Goal: Navigation & Orientation: Find specific page/section

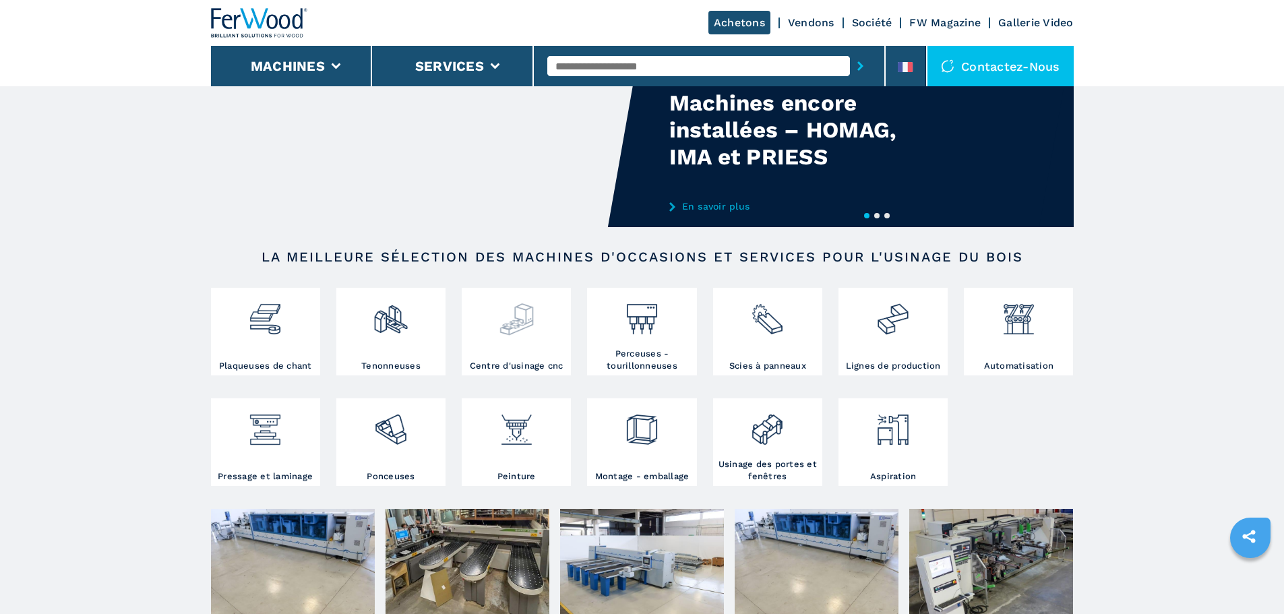
scroll to position [135, 0]
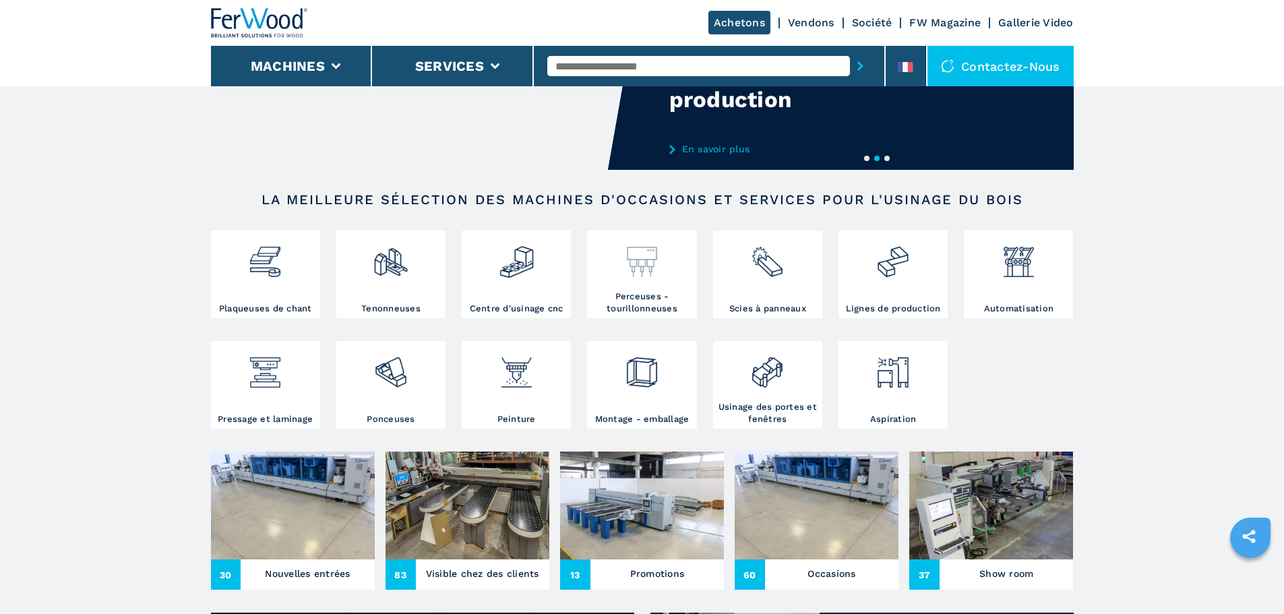
click at [635, 268] on img at bounding box center [642, 257] width 36 height 46
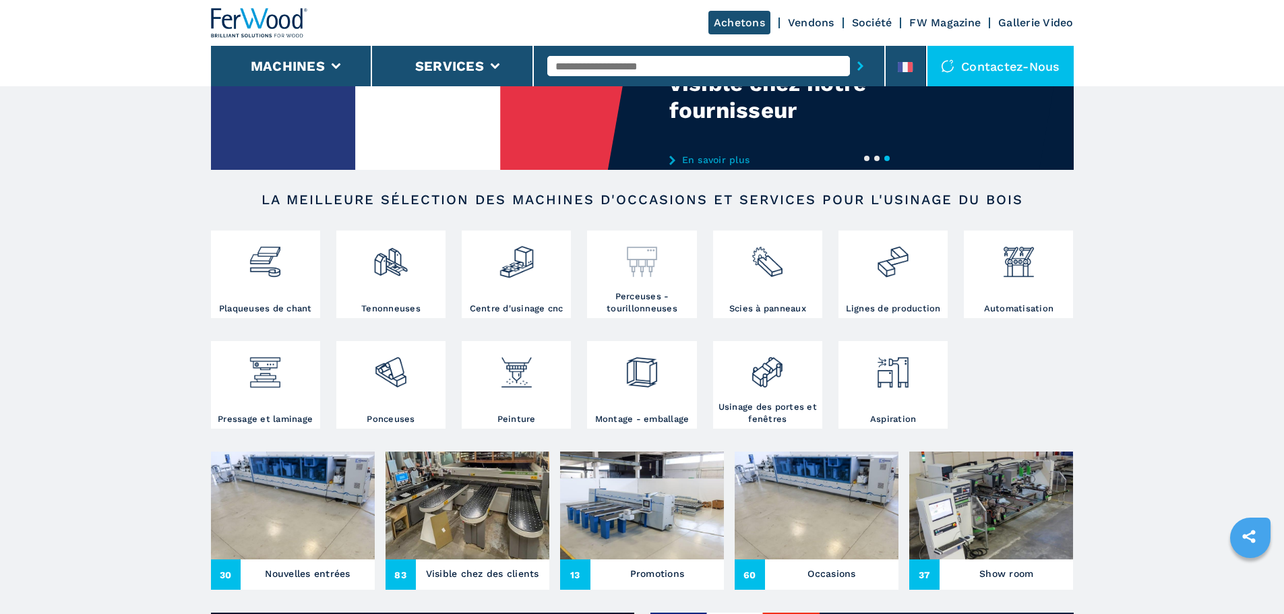
click at [640, 275] on img at bounding box center [642, 257] width 36 height 46
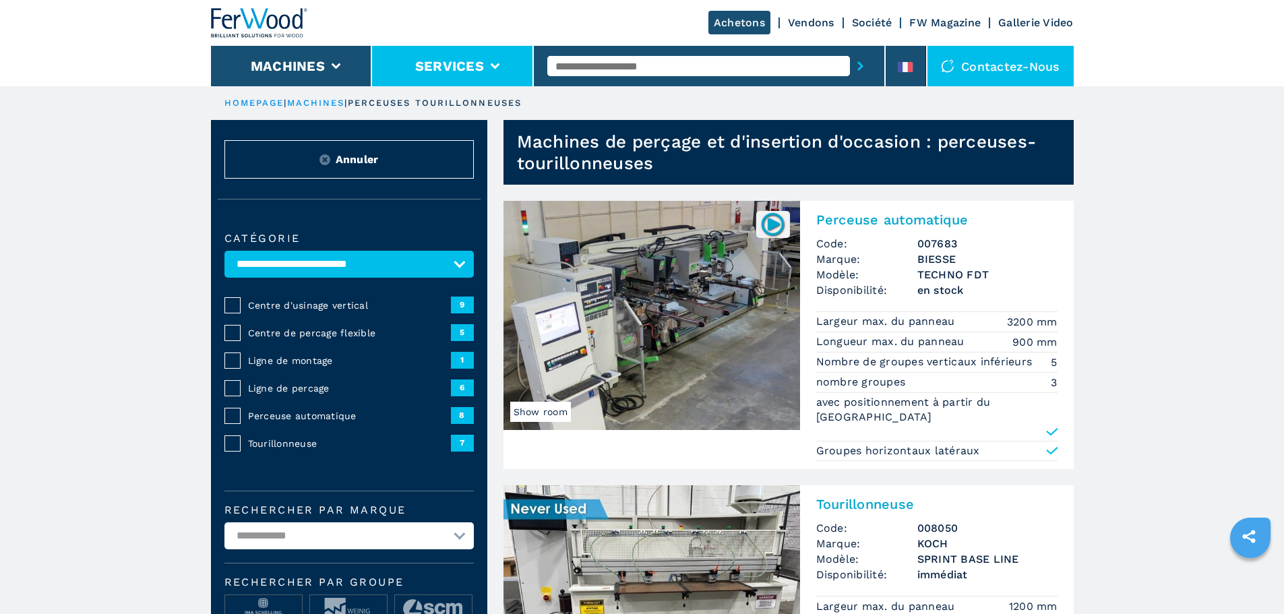
click at [478, 67] on button "Services" at bounding box center [449, 66] width 69 height 16
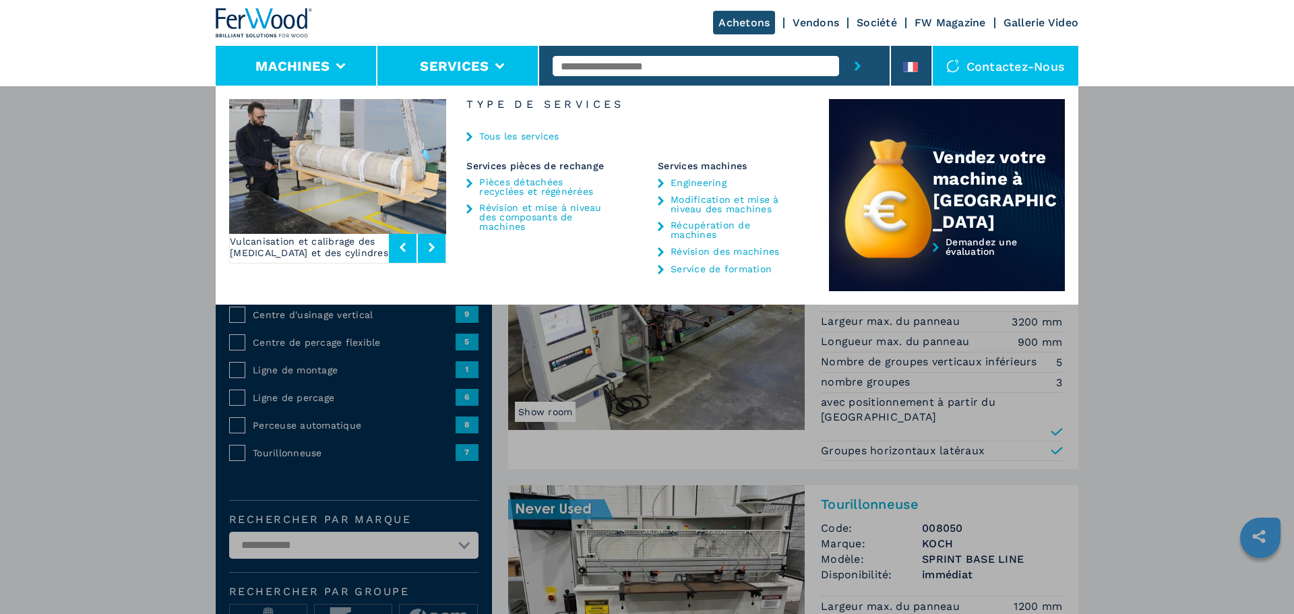
click at [319, 61] on button "Machines" at bounding box center [292, 66] width 74 height 16
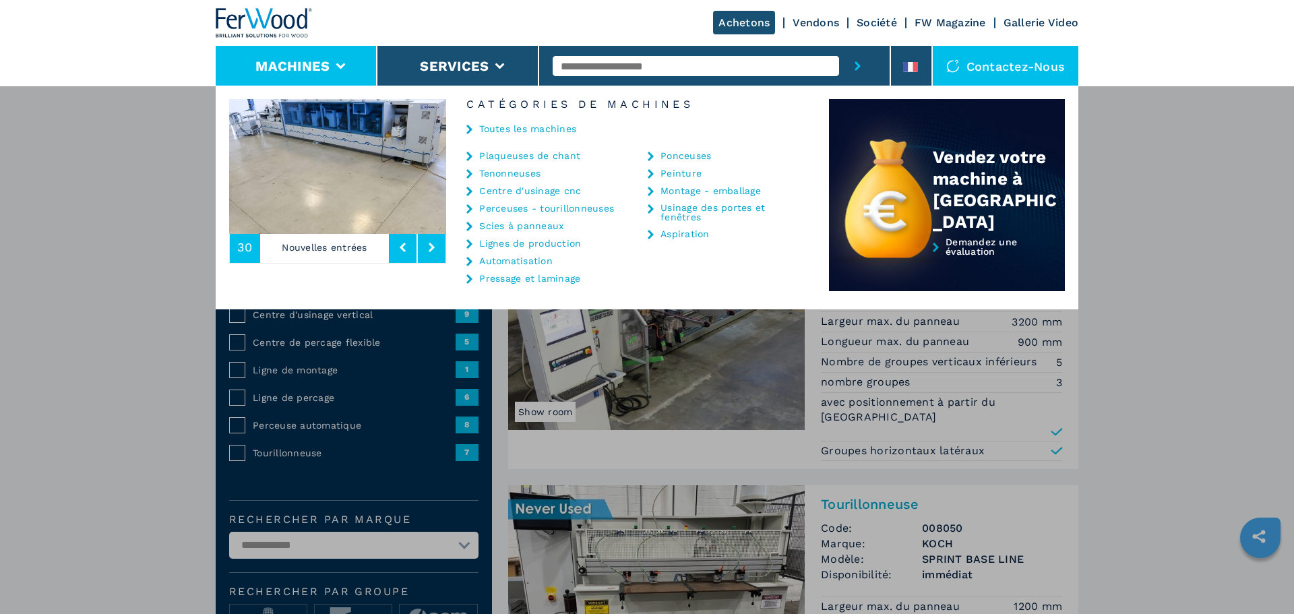
click at [816, 20] on link "Vendons" at bounding box center [815, 22] width 46 height 13
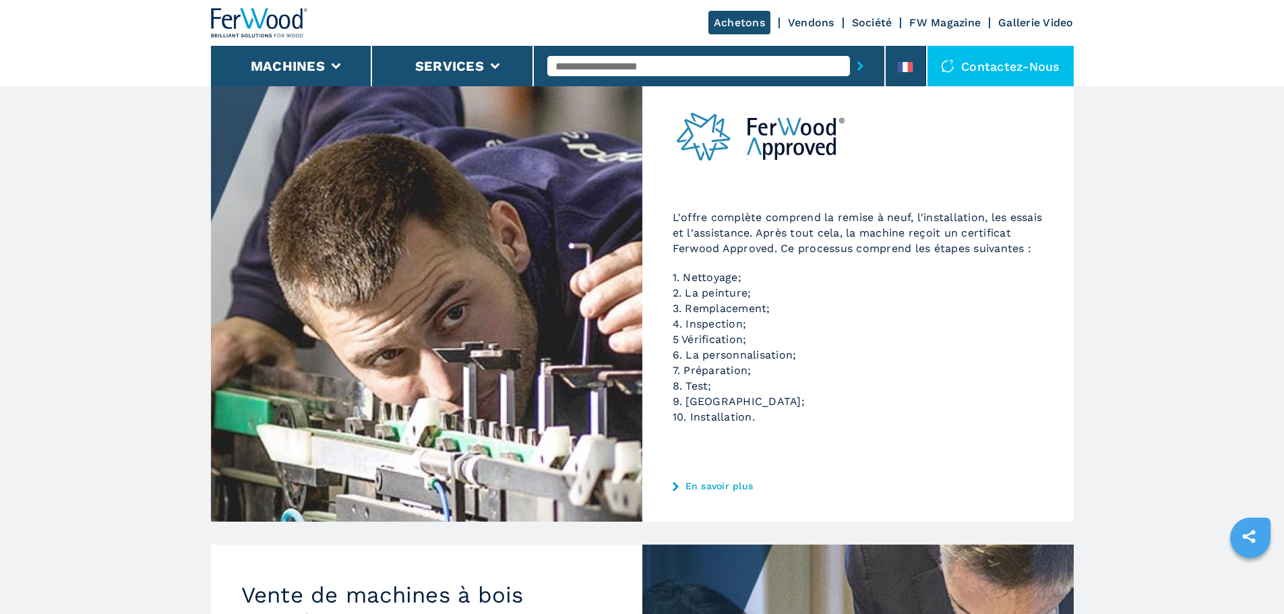
scroll to position [28, 0]
